Goal: Information Seeking & Learning: Learn about a topic

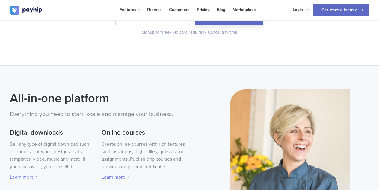
scroll to position [183, 0]
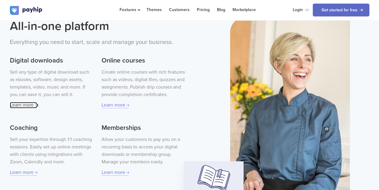
click at [21, 107] on link "Learn more" at bounding box center [23, 105] width 27 height 6
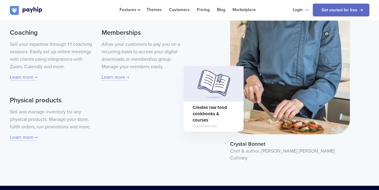
scroll to position [166, 0]
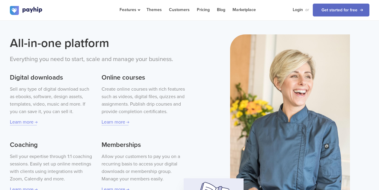
click at [23, 118] on div "Sell any type of digital download such as ebooks, software, design assets, temp…" at bounding box center [51, 106] width 83 height 40
click at [24, 121] on link "Learn more" at bounding box center [23, 122] width 27 height 6
